Goal: Check status: Check status

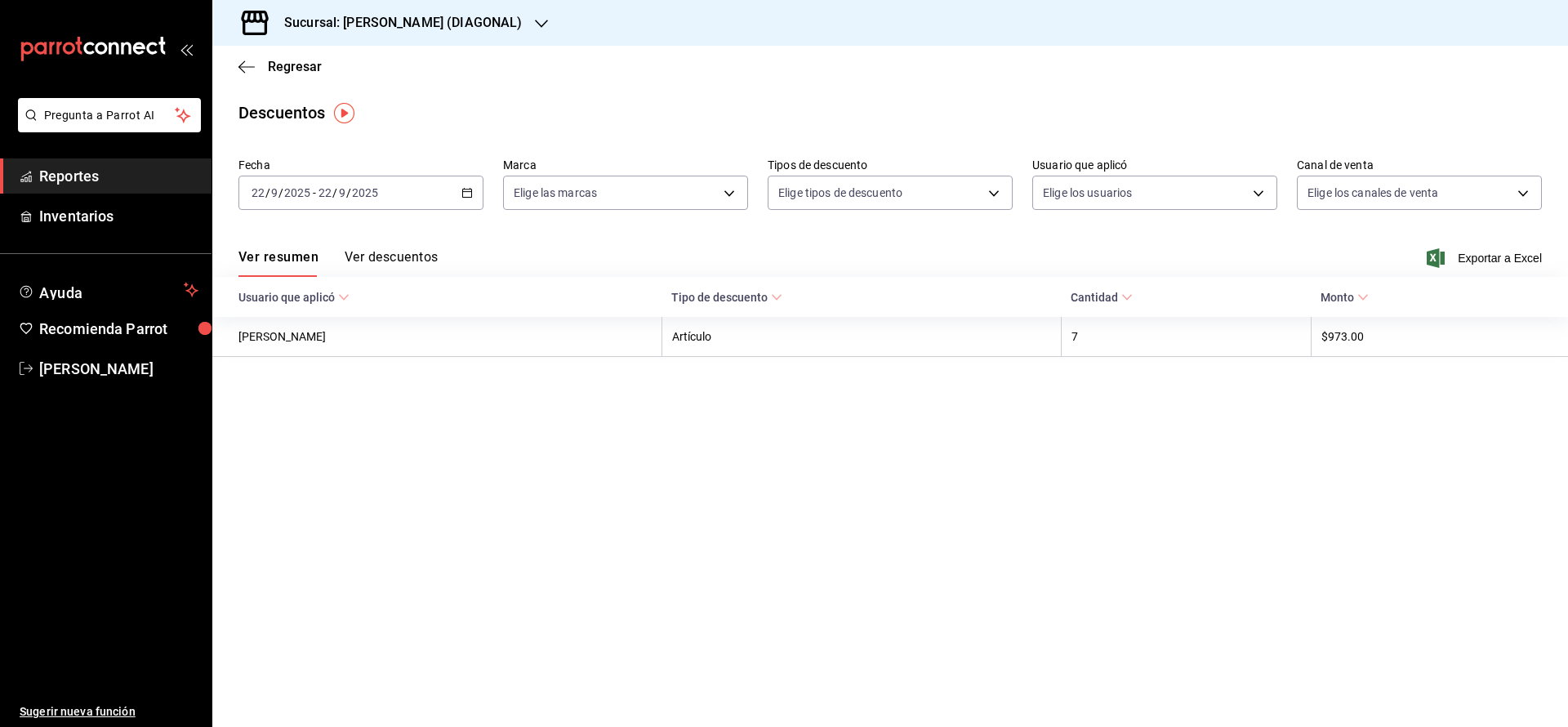
click at [283, 82] on div "Regresar" at bounding box center [890, 67] width 1356 height 42
click at [285, 64] on span "Regresar" at bounding box center [294, 67] width 54 height 15
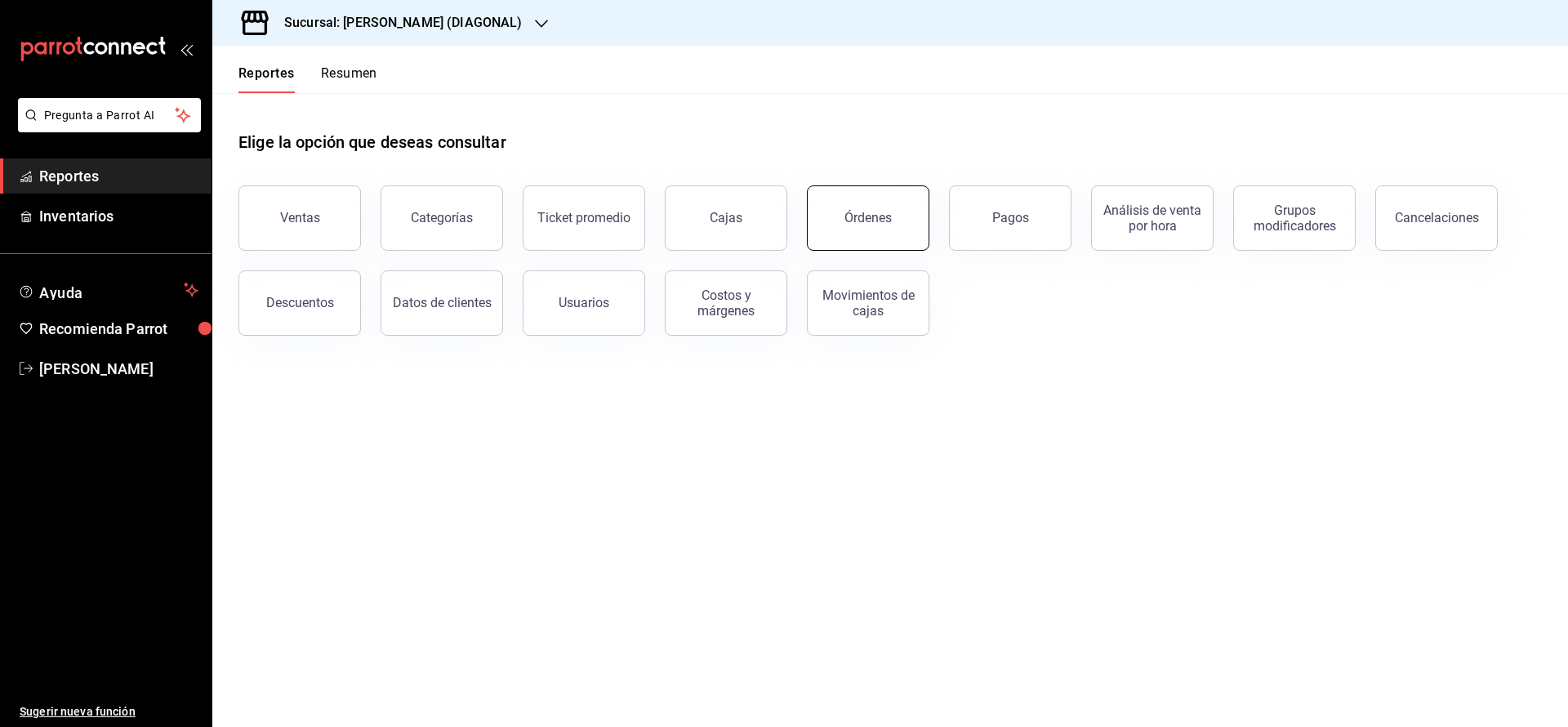
click at [895, 226] on button "Órdenes" at bounding box center [868, 218] width 123 height 66
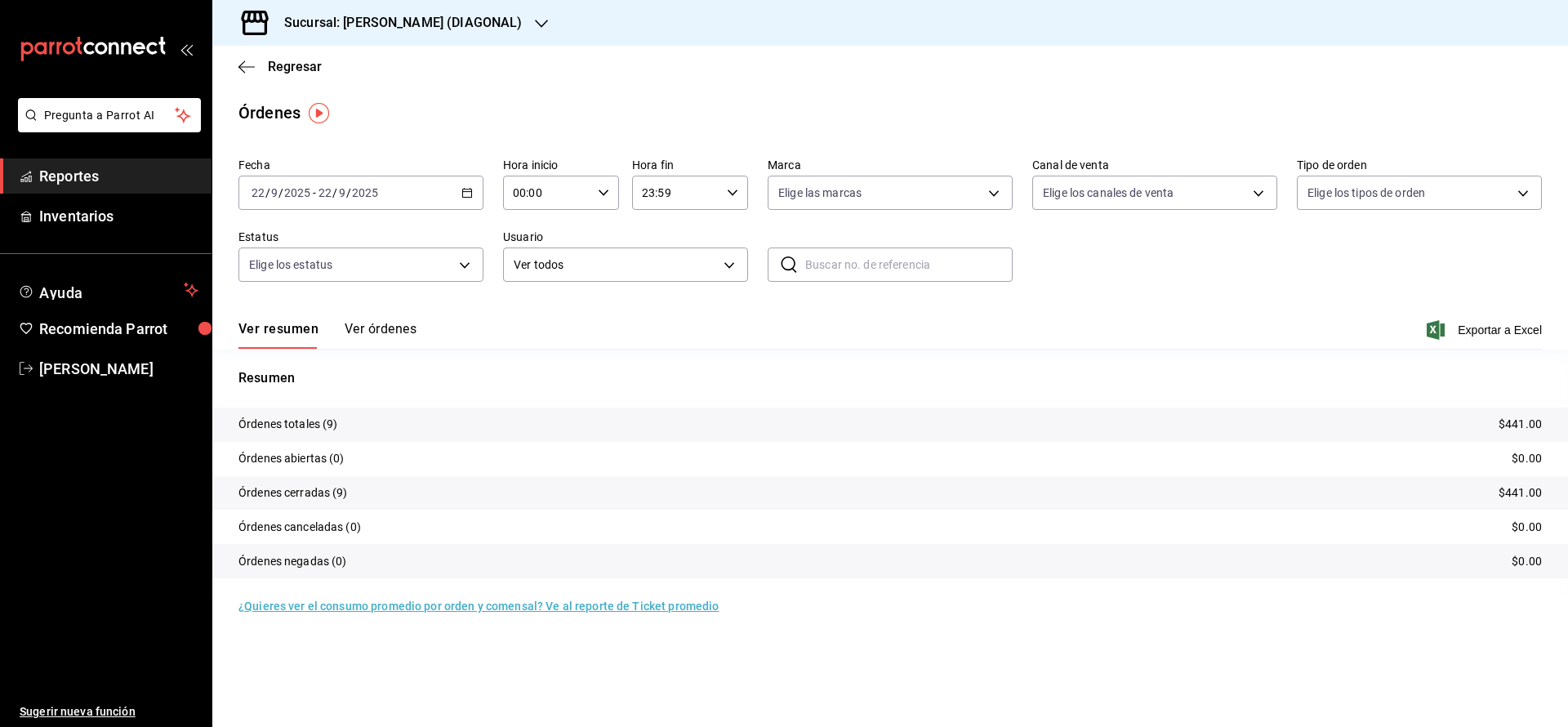
click at [460, 204] on div "[DATE] [DATE] - [DATE] [DATE]" at bounding box center [360, 192] width 245 height 34
click at [306, 272] on span "Ayer" at bounding box center [315, 279] width 127 height 17
click at [1260, 219] on div "Fecha [DATE] [DATE] - [DATE] [DATE] Hora inicio 00:00 Hora inicio Hora fin 23:5…" at bounding box center [890, 227] width 1303 height 151
click at [1271, 189] on body "Pregunta a Parrot AI Reportes Inventarios Ayuda Recomienda Parrot [PERSON_NAME]…" at bounding box center [784, 363] width 1568 height 727
click at [1271, 189] on div at bounding box center [784, 363] width 1568 height 727
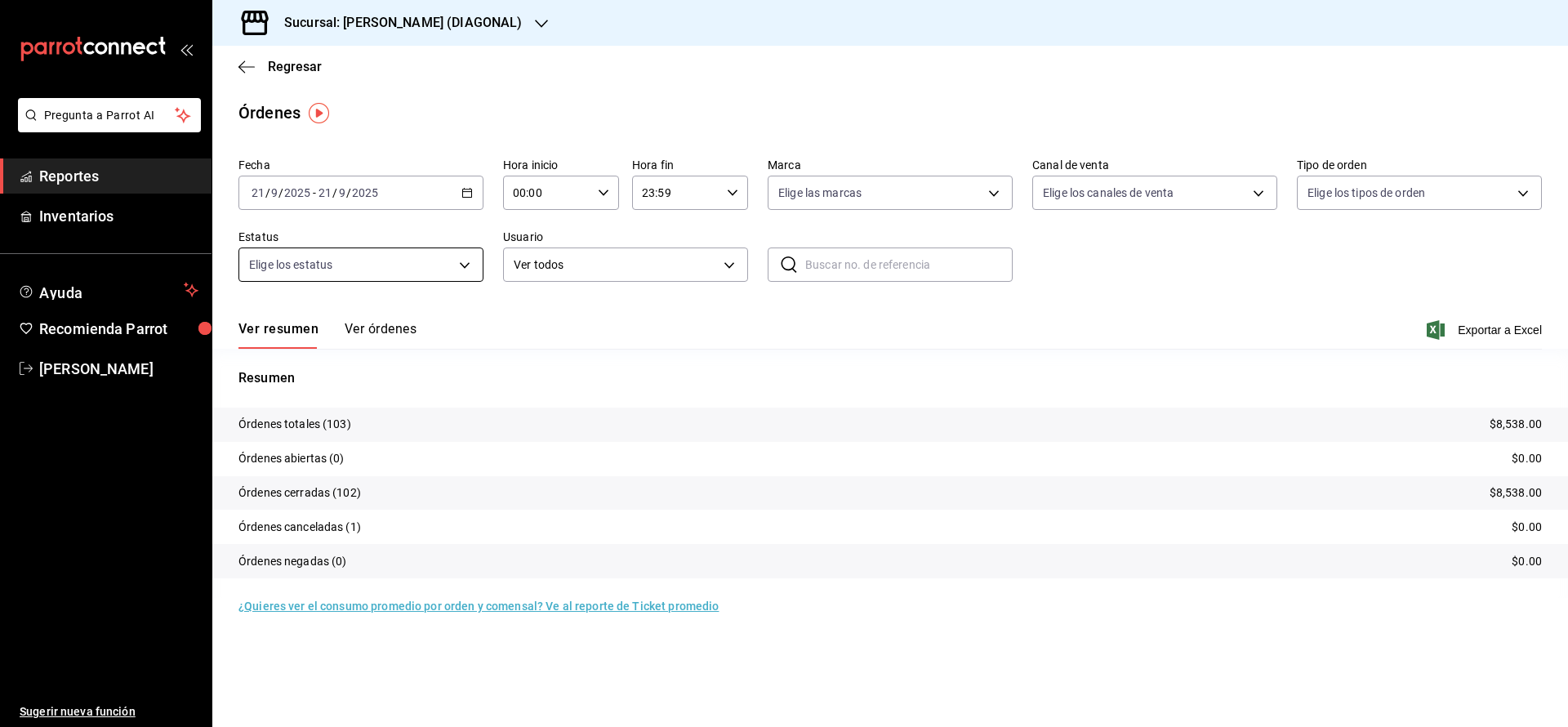
click at [430, 271] on body "Pregunta a Parrot AI Reportes Inventarios Ayuda Recomienda Parrot [PERSON_NAME]…" at bounding box center [784, 363] width 1568 height 727
click at [313, 448] on span "Cancelada" at bounding box center [379, 456] width 192 height 17
type input "CANCELED"
checkbox input "true"
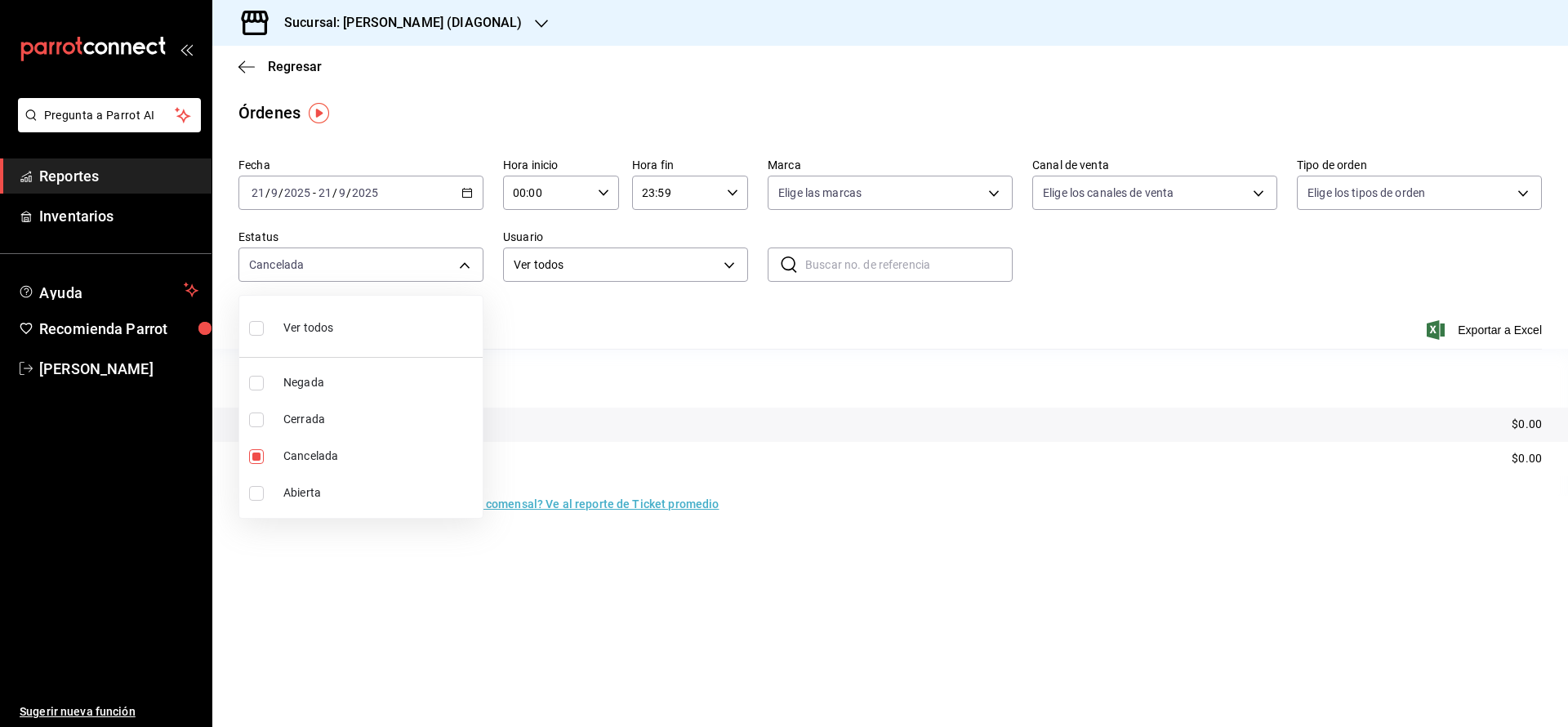
click at [746, 358] on div at bounding box center [784, 363] width 1568 height 727
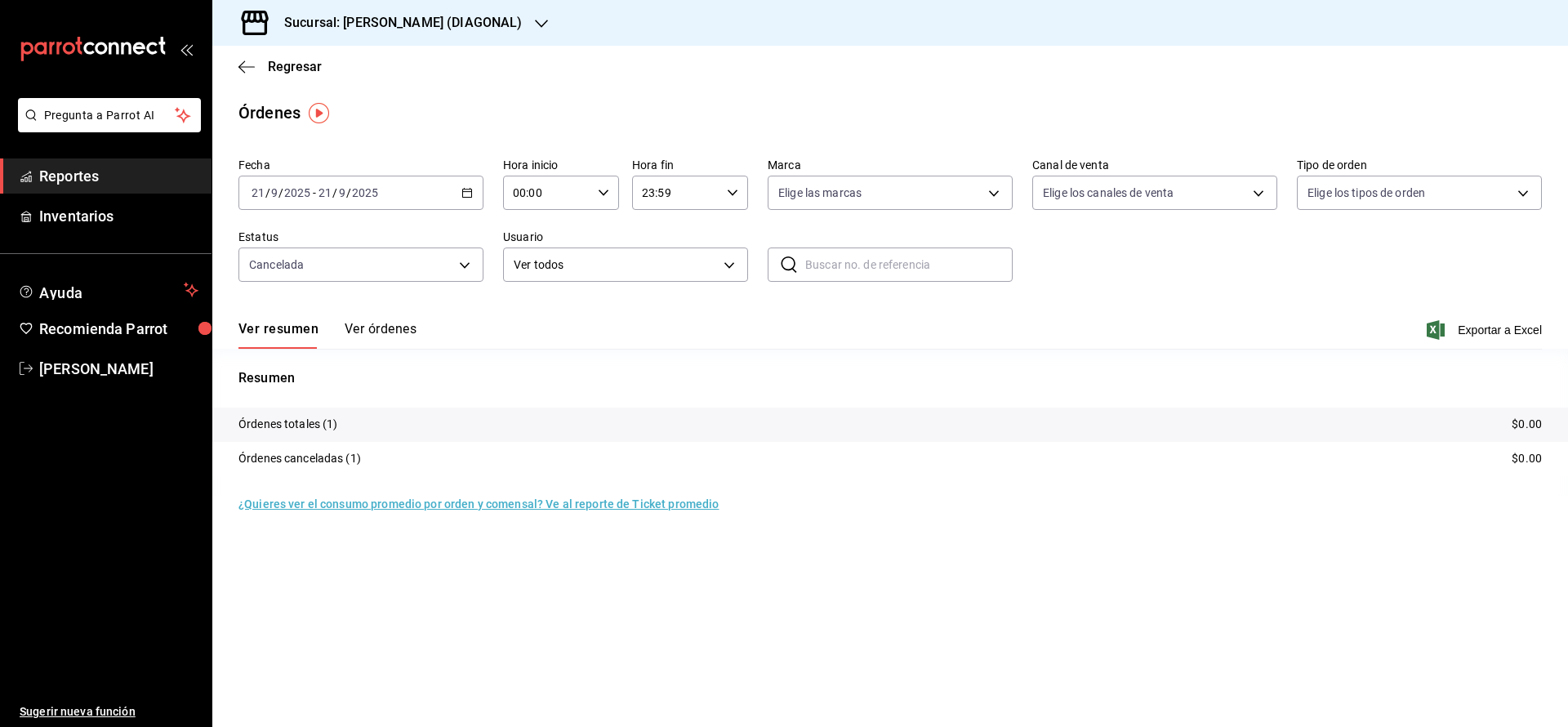
click at [391, 326] on button "Ver órdenes" at bounding box center [380, 334] width 71 height 28
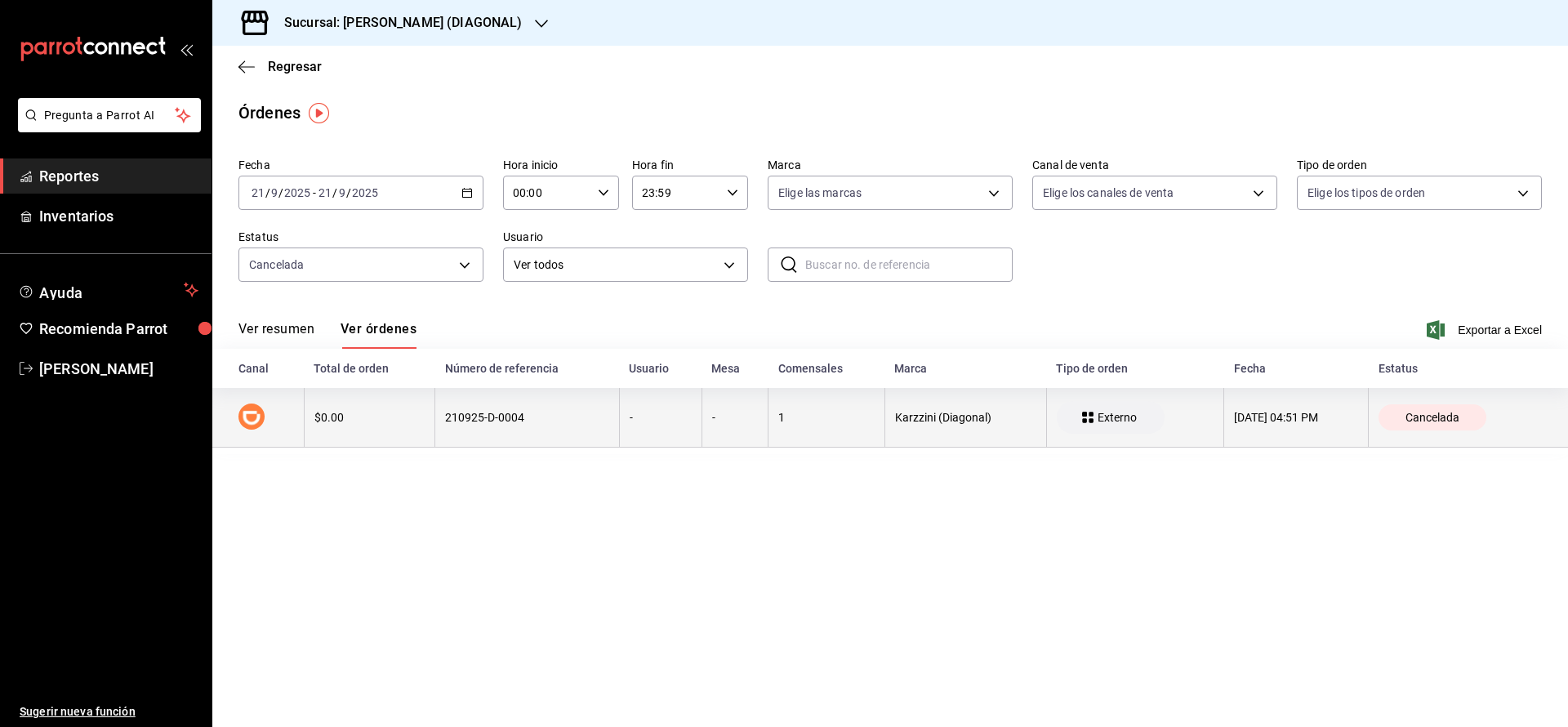
click at [570, 403] on th "210925-D-0004" at bounding box center [528, 417] width 185 height 60
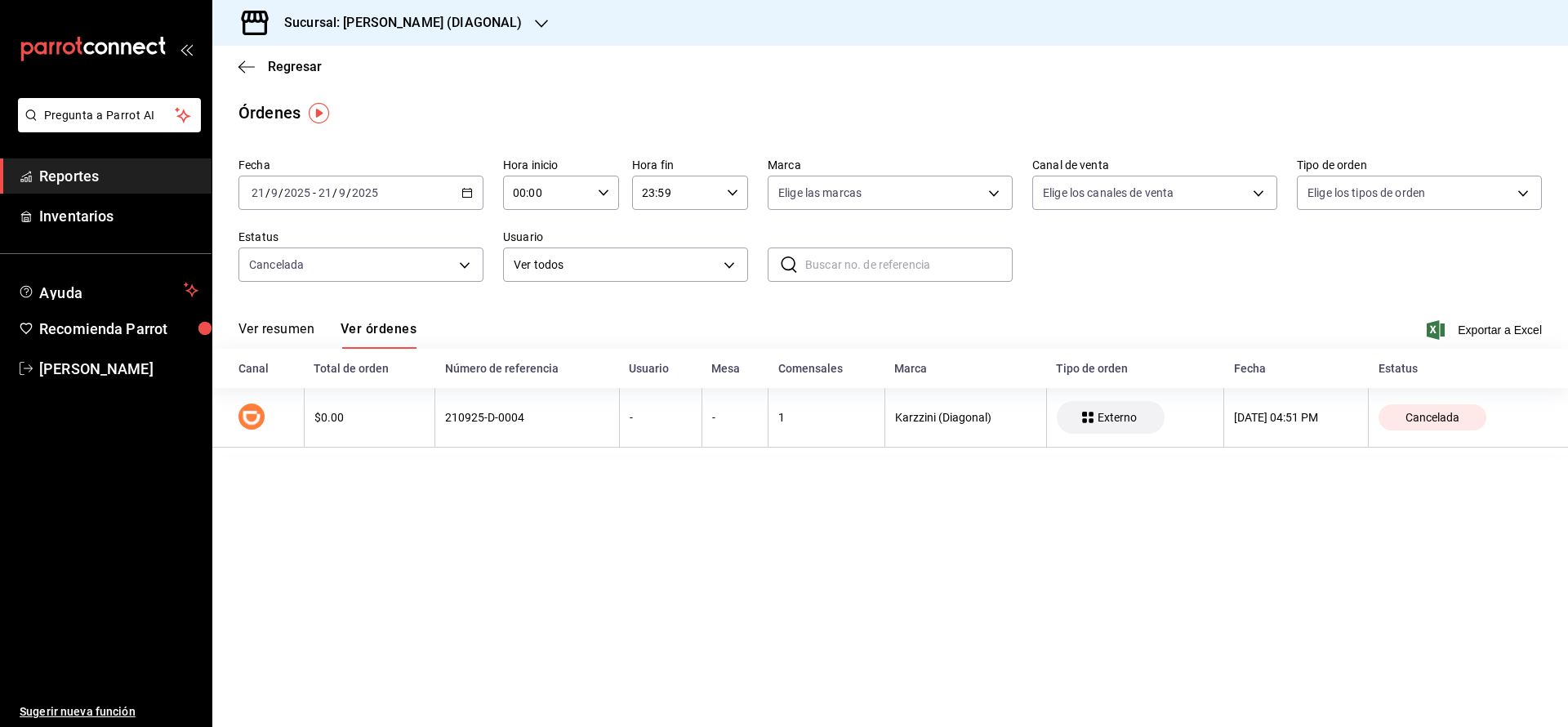
click at [765, 549] on main "Regresar Órdenes Fecha [DATE] [DATE] - [DATE] [DATE] Hora inicio 00:00 Hora ini…" at bounding box center [890, 386] width 1356 height 681
